Goal: Task Accomplishment & Management: Use online tool/utility

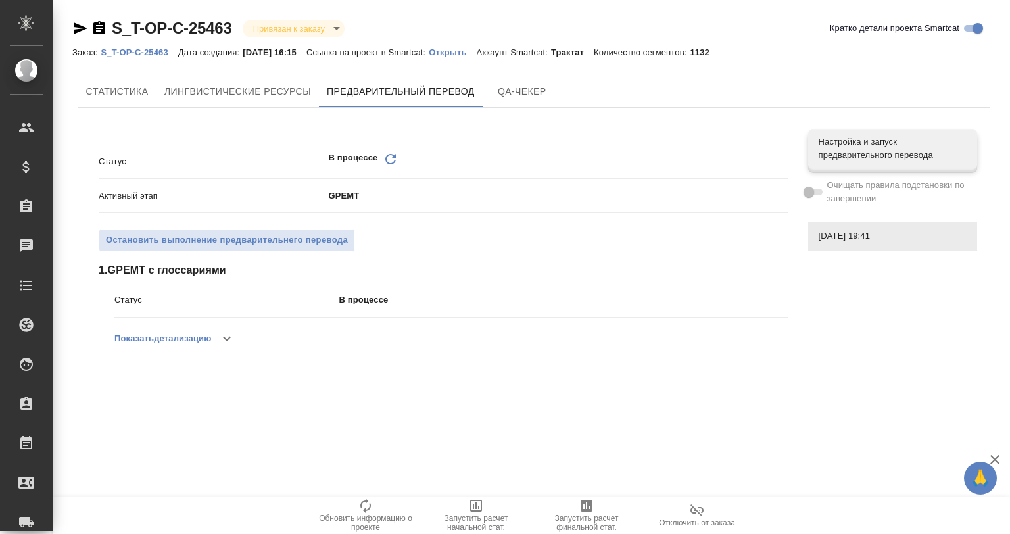
click at [768, 25] on div "S_T-OP-C-25463 Привязан к заказу linkedToOrder Кратко детали проекта Smartcat" at bounding box center [533, 28] width 923 height 21
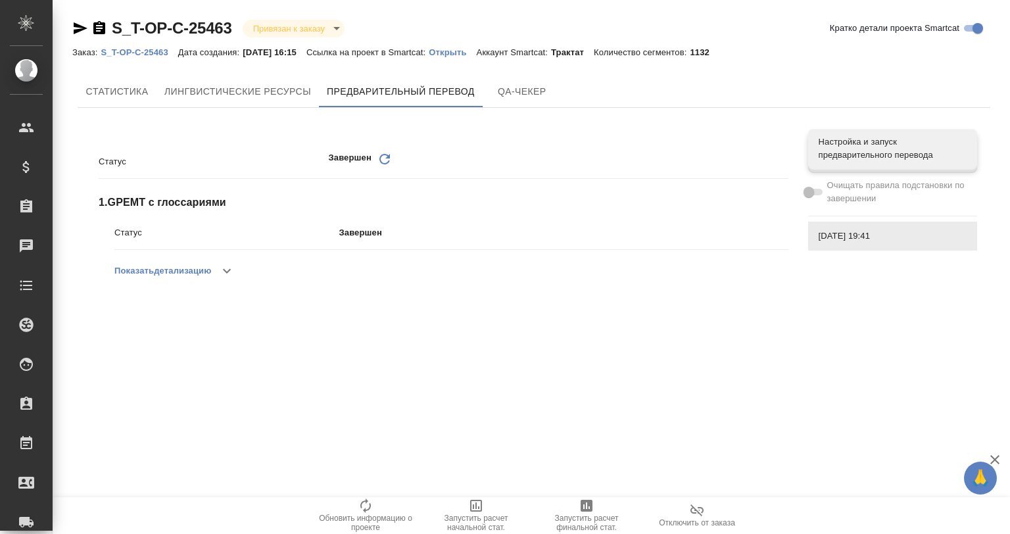
click at [219, 276] on button "button" at bounding box center [227, 271] width 32 height 32
click at [452, 55] on p "Открыть" at bounding box center [452, 52] width 47 height 10
click at [222, 278] on icon "button" at bounding box center [227, 271] width 16 height 16
click at [609, 310] on icon "button" at bounding box center [610, 304] width 16 height 16
